Goal: Transaction & Acquisition: Subscribe to service/newsletter

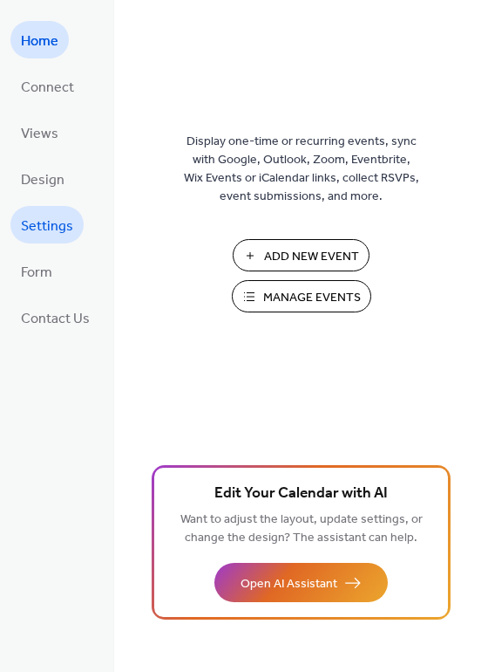
click at [63, 213] on span "Settings" at bounding box center [47, 226] width 52 height 27
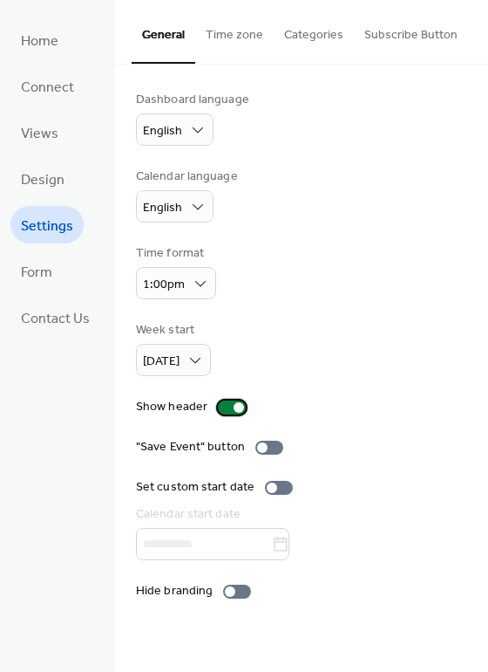
click at [226, 408] on div at bounding box center [232, 407] width 28 height 14
click at [237, 590] on div at bounding box center [237, 591] width 28 height 14
click at [233, 403] on div at bounding box center [232, 407] width 28 height 14
click at [422, 29] on button "Subscribe Button" at bounding box center [411, 31] width 114 height 62
